Goal: Information Seeking & Learning: Understand process/instructions

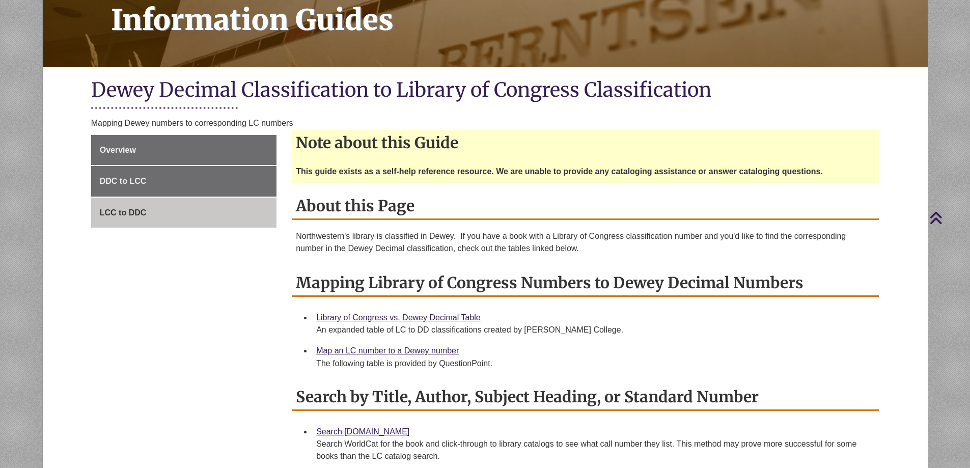
scroll to position [158, 0]
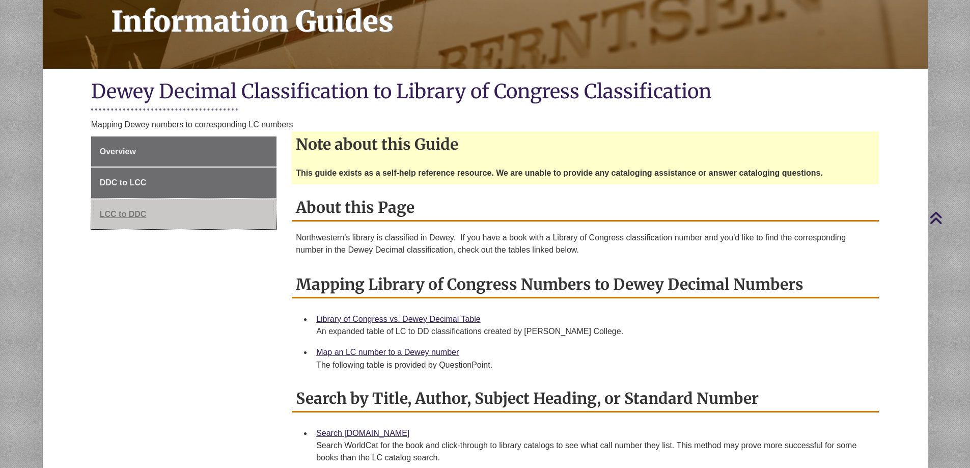
click at [144, 213] on span "LCC to DDC" at bounding box center [123, 214] width 47 height 9
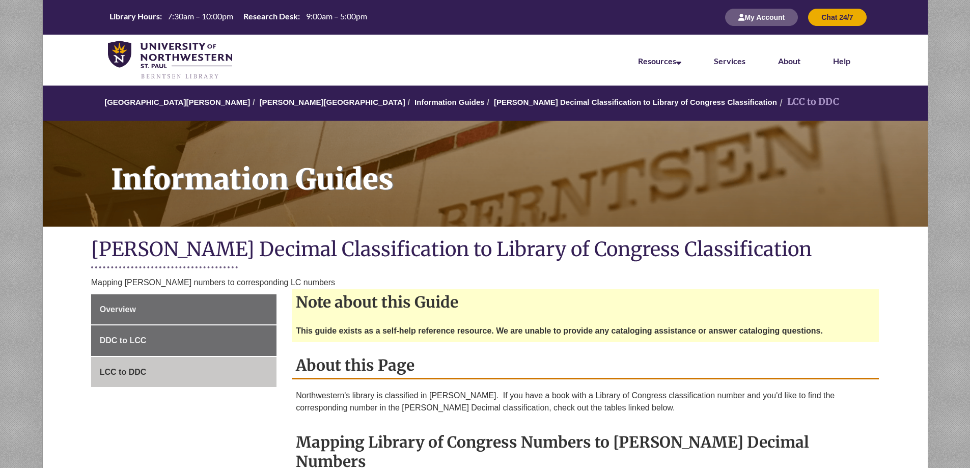
click at [619, 445] on h2 "Mapping Library of Congress Numbers to Dewey Decimal Numbers" at bounding box center [585, 452] width 587 height 46
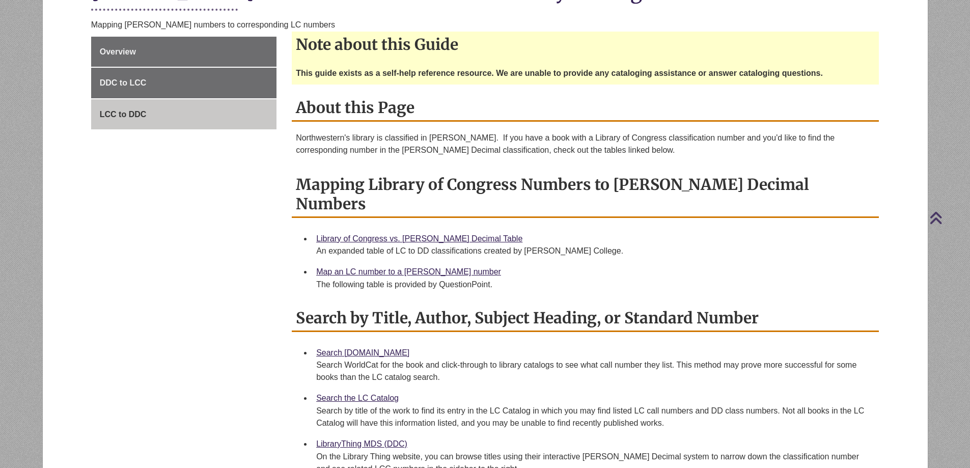
scroll to position [259, 0]
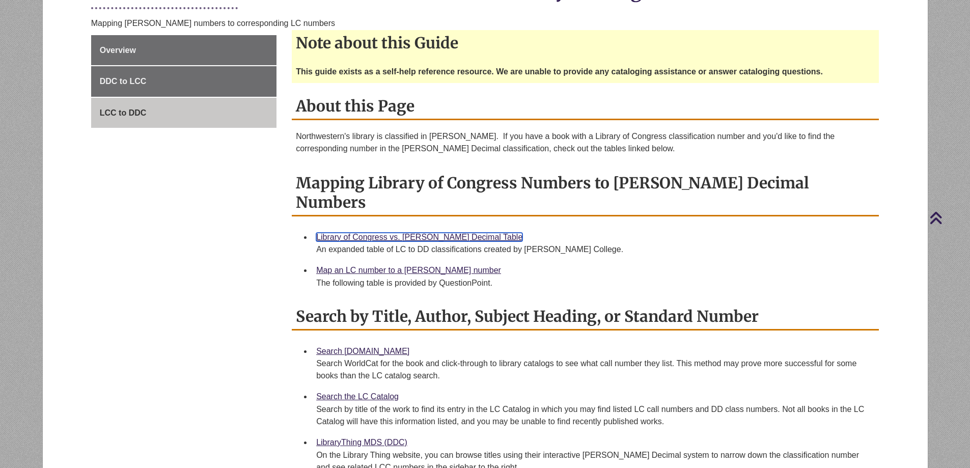
click at [434, 233] on link "Library of Congress vs. Dewey Decimal Table" at bounding box center [419, 237] width 206 height 9
